Goal: Task Accomplishment & Management: Complete application form

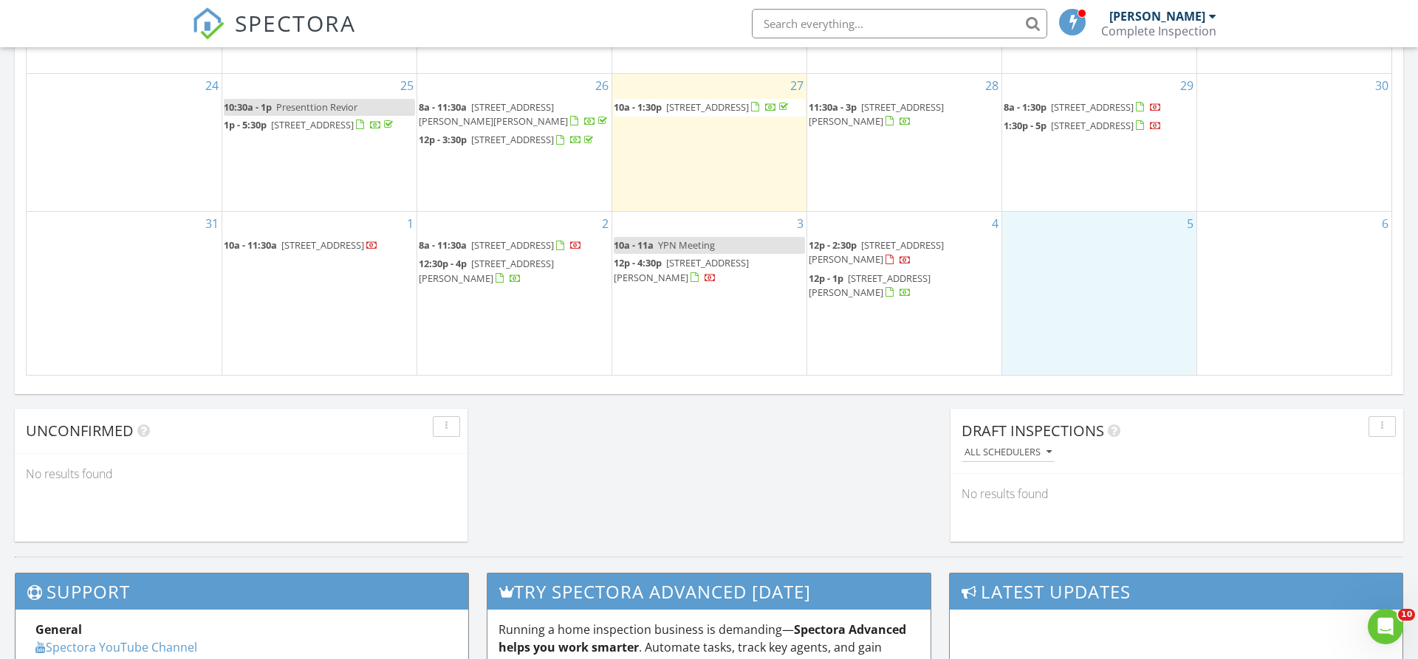
drag, startPoint x: 1105, startPoint y: 274, endPoint x: 1112, endPoint y: 281, distance: 9.9
click at [1104, 274] on div "5" at bounding box center [1099, 293] width 194 height 162
click at [1105, 213] on link "Inspection" at bounding box center [1098, 213] width 76 height 24
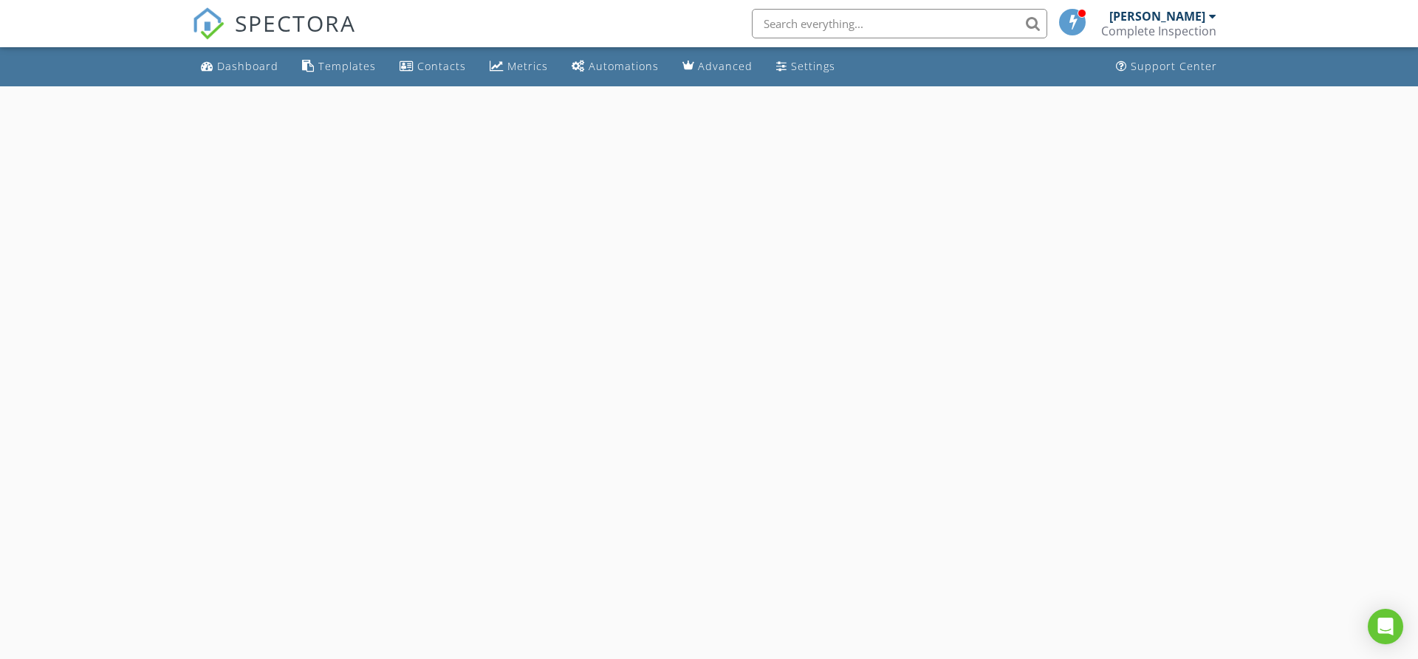
select select "8"
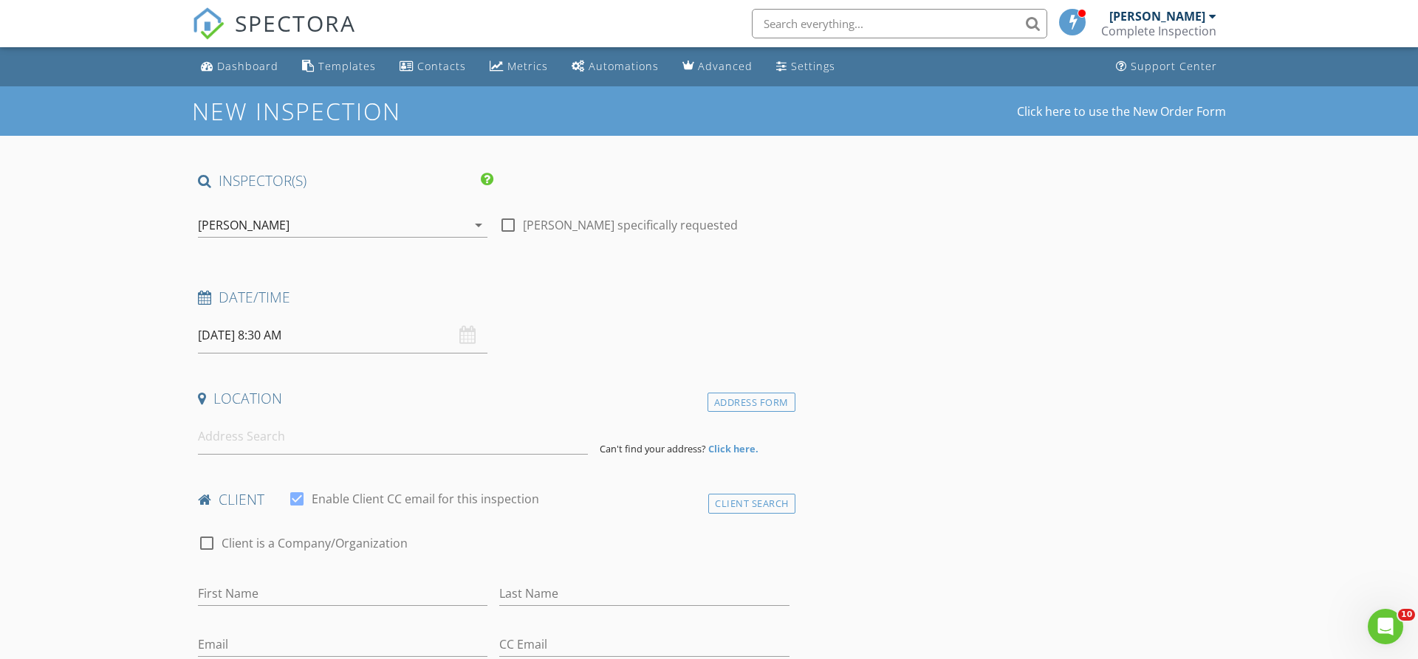
click at [344, 336] on input "09/05/2025 8:30 AM" at bounding box center [342, 336] width 289 height 36
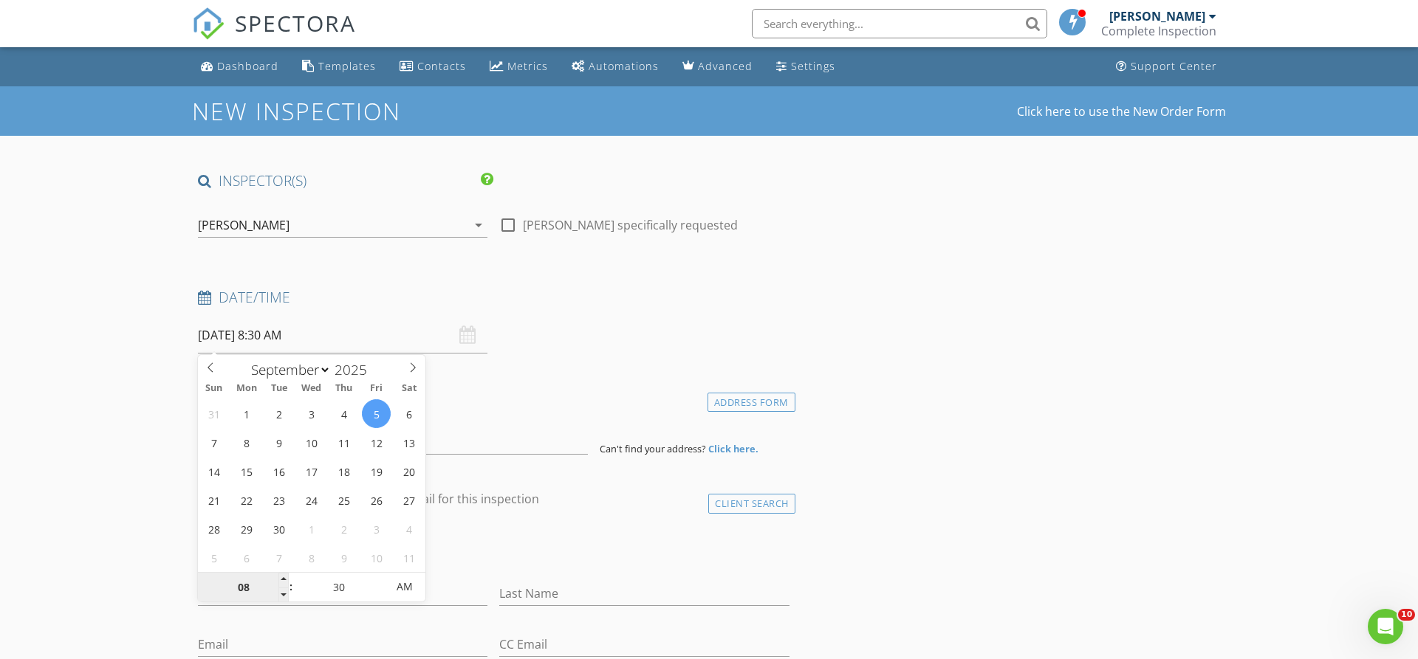
click at [246, 584] on input "08" at bounding box center [243, 588] width 91 height 30
type input "09"
type input "09/05/2025 9:30 AM"
type input "00"
type input "09/05/2025 9:00 AM"
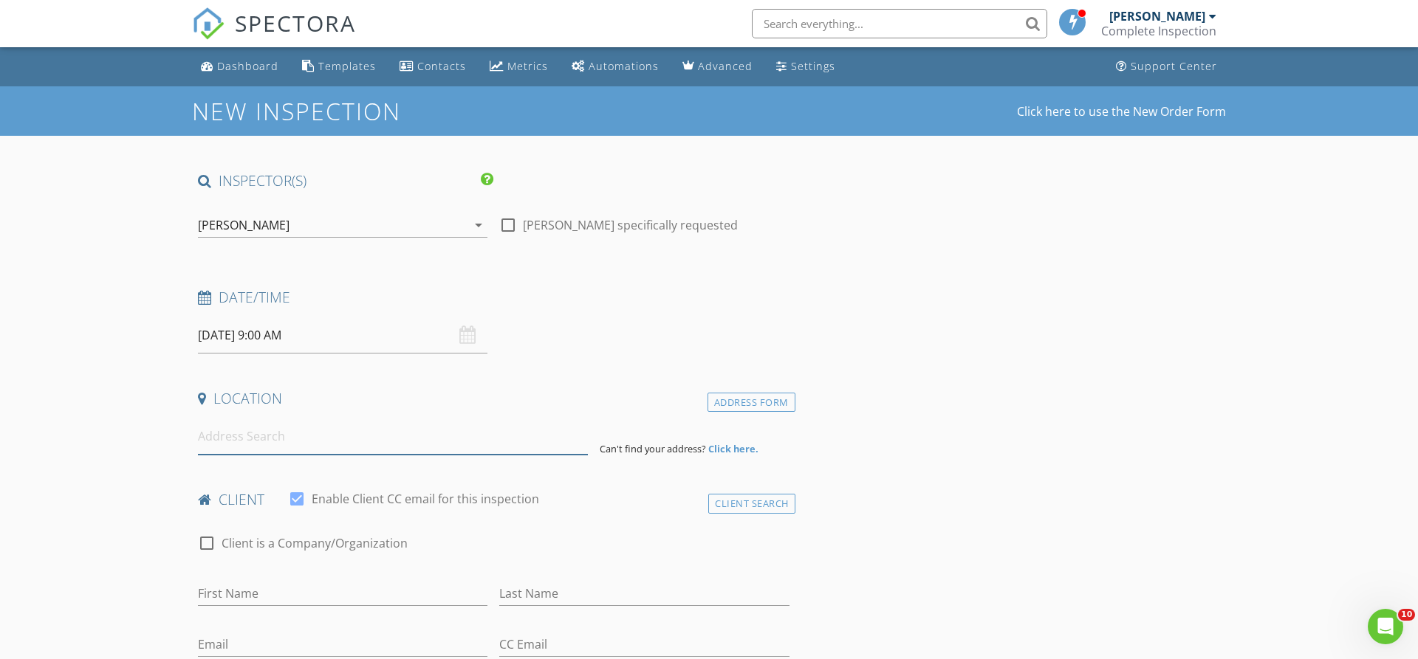
click at [267, 442] on input at bounding box center [393, 437] width 390 height 36
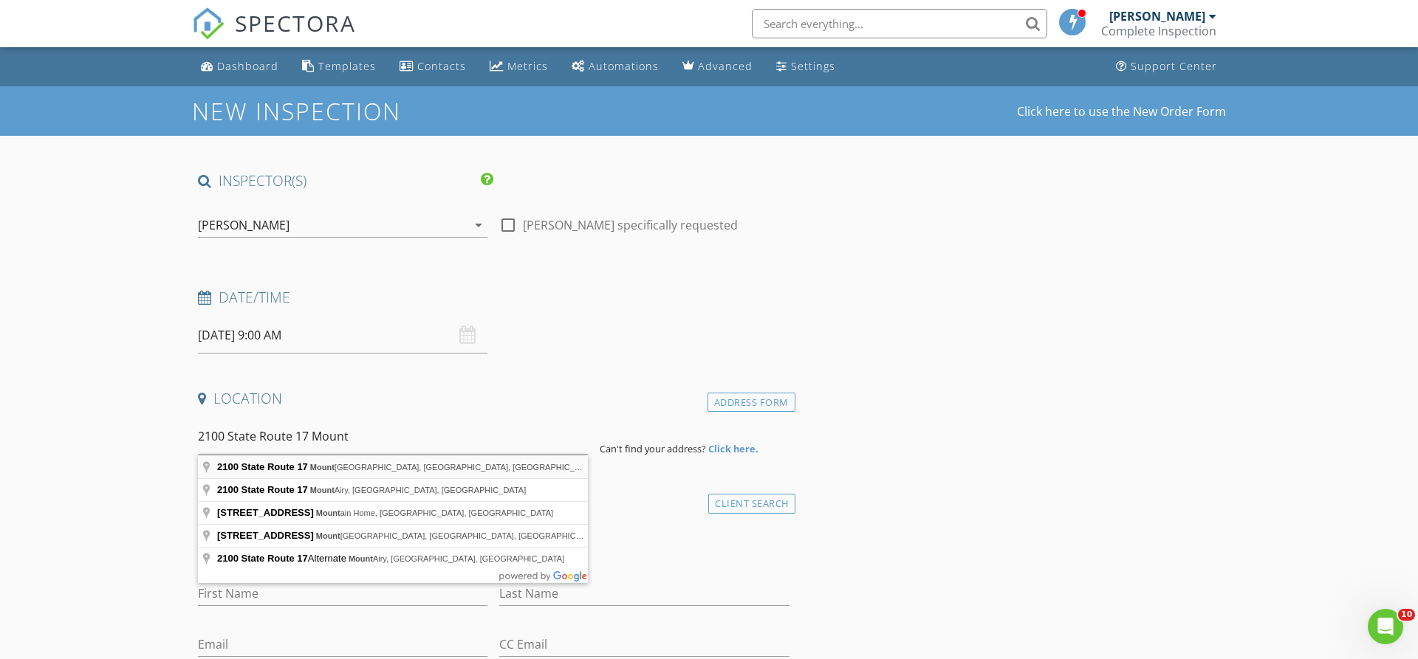
type input "2100 State Route 17, Mountain View, MO, USA"
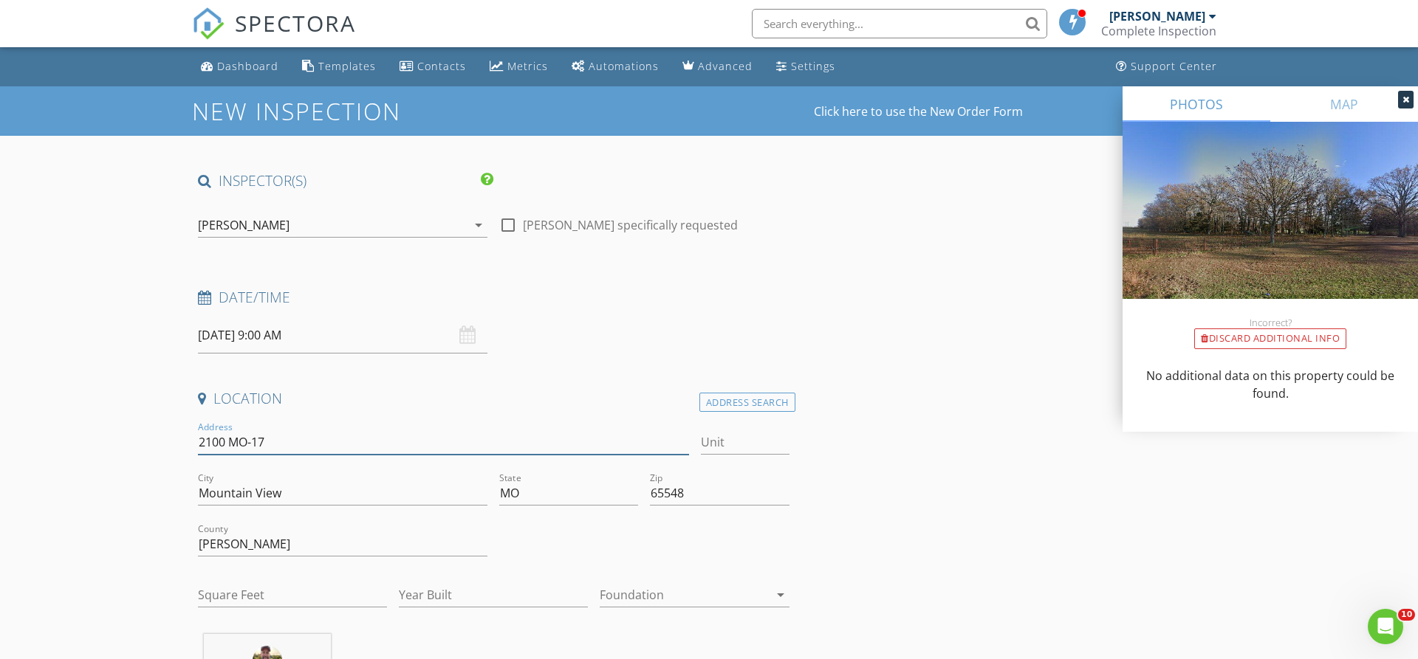
drag, startPoint x: 283, startPoint y: 447, endPoint x: 148, endPoint y: 445, distance: 135.1
click at [198, 445] on input "2100 MO-17" at bounding box center [443, 442] width 491 height 24
